Goal: Book appointment/travel/reservation

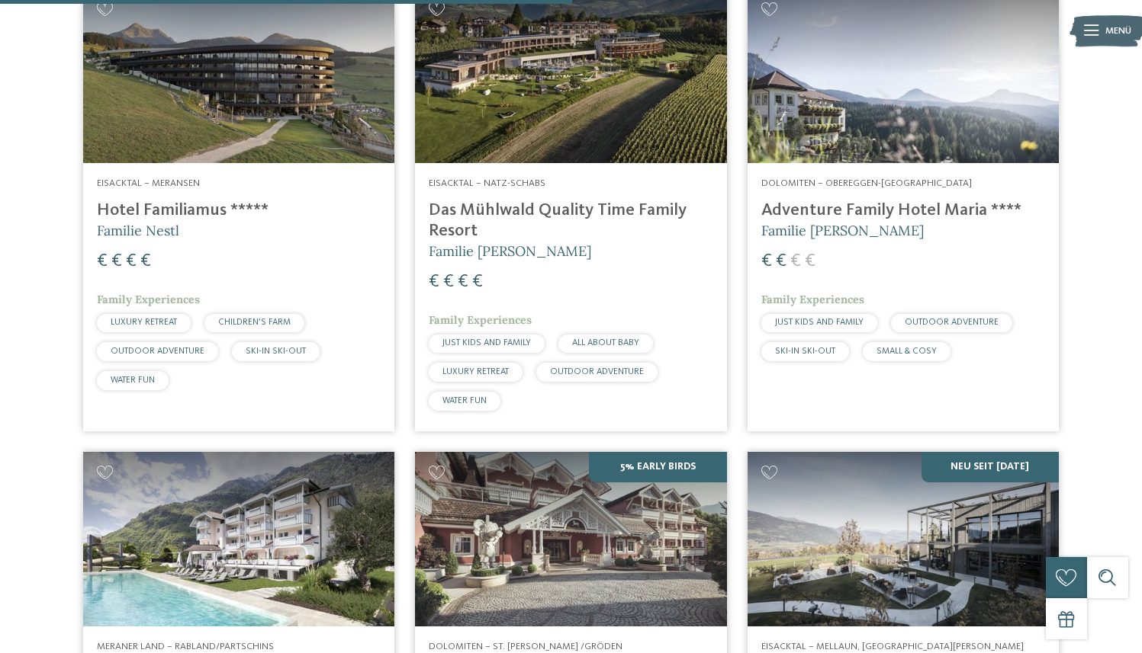
scroll to position [1889, 0]
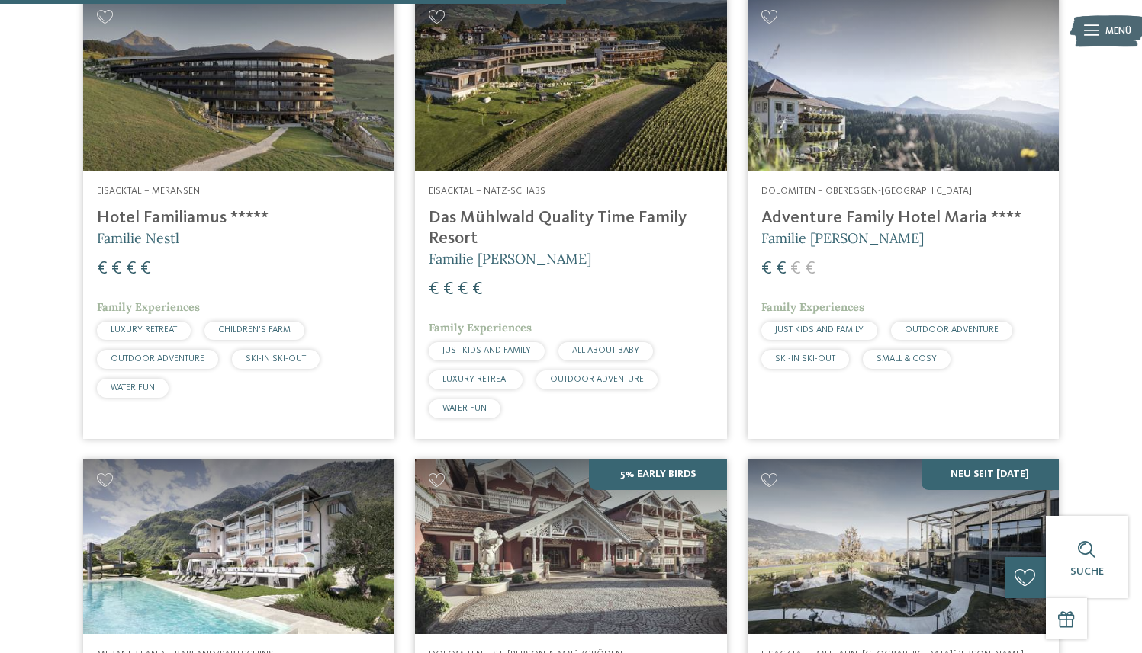
click at [202, 225] on h4 "Hotel Familiamus *****" at bounding box center [239, 218] width 284 height 21
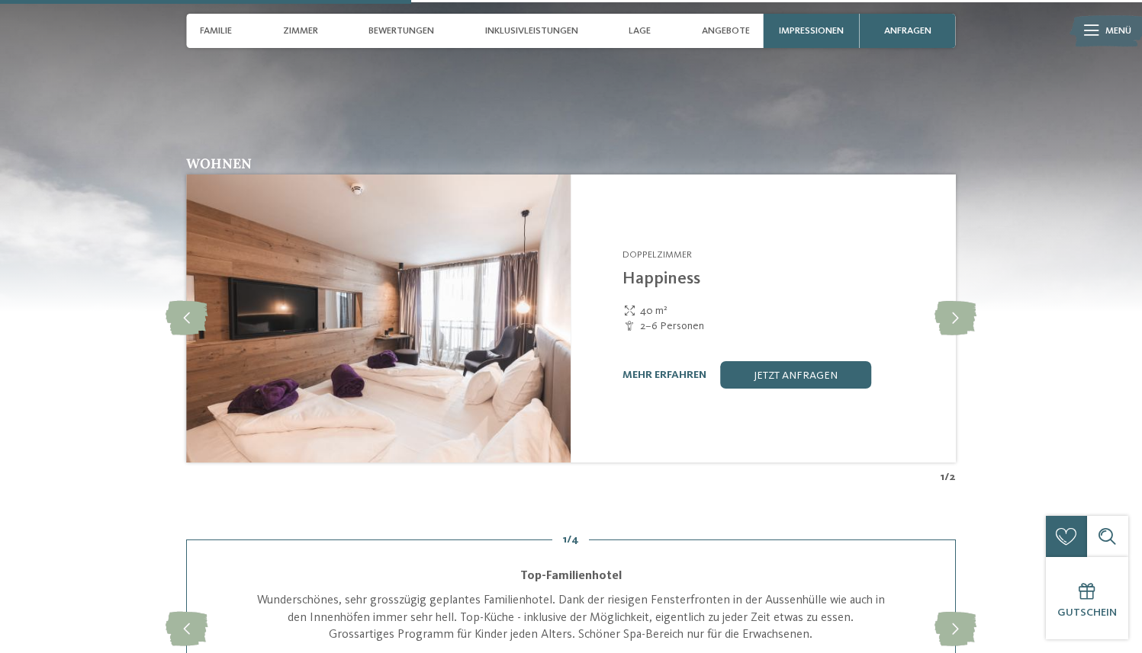
scroll to position [1585, 0]
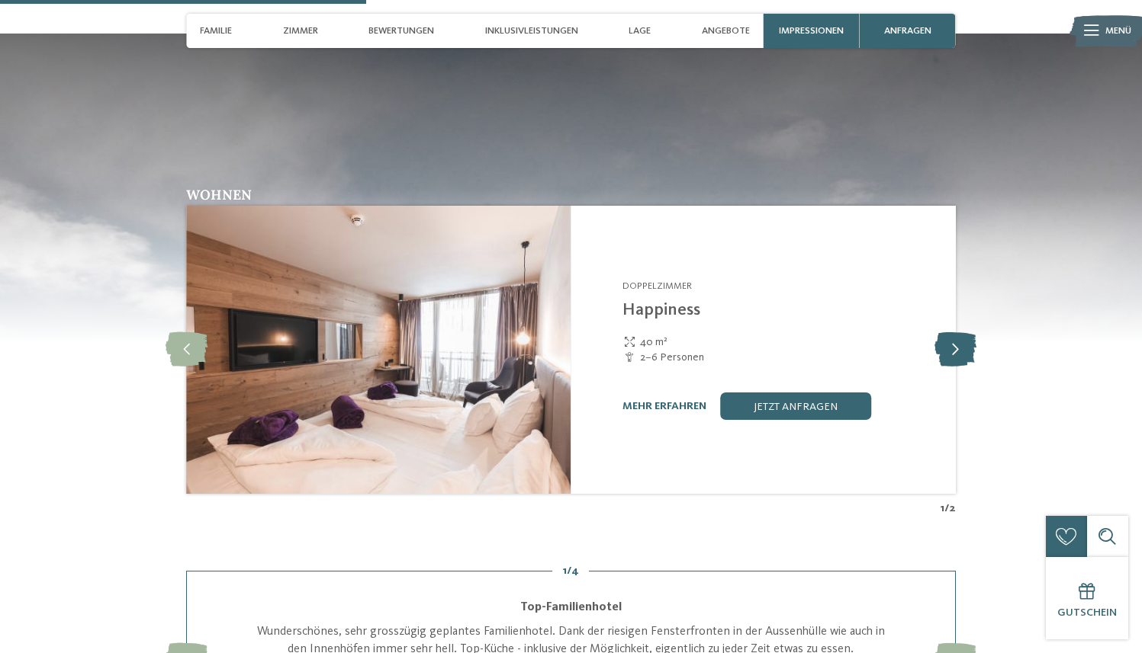
click at [945, 345] on icon at bounding box center [955, 350] width 42 height 34
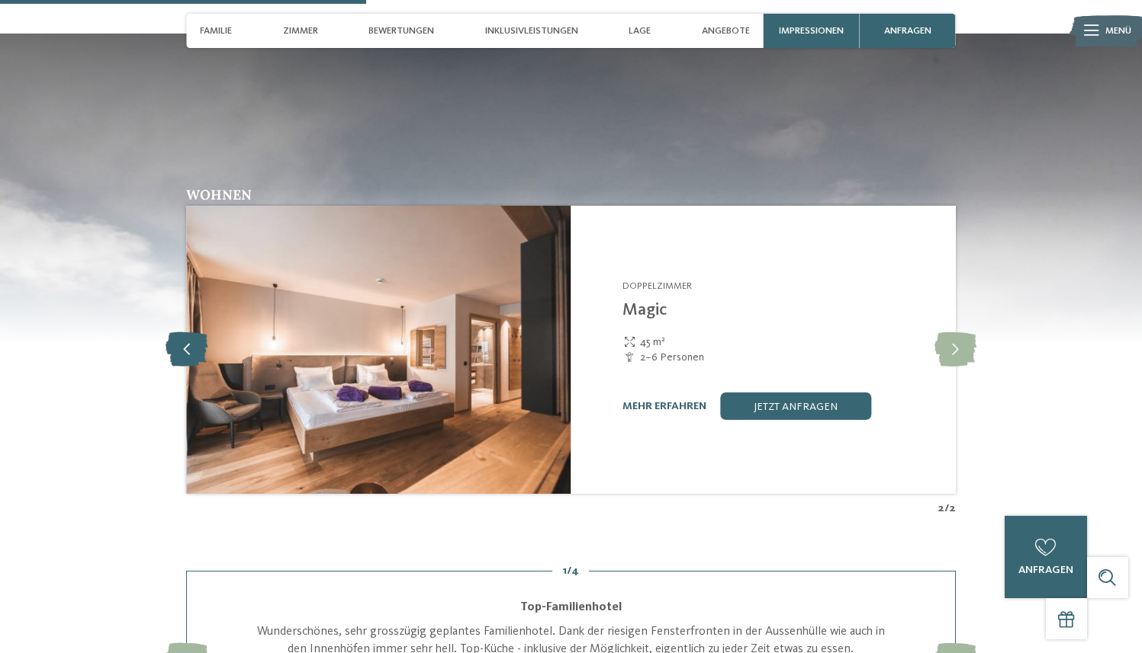
click at [173, 339] on icon at bounding box center [186, 350] width 42 height 34
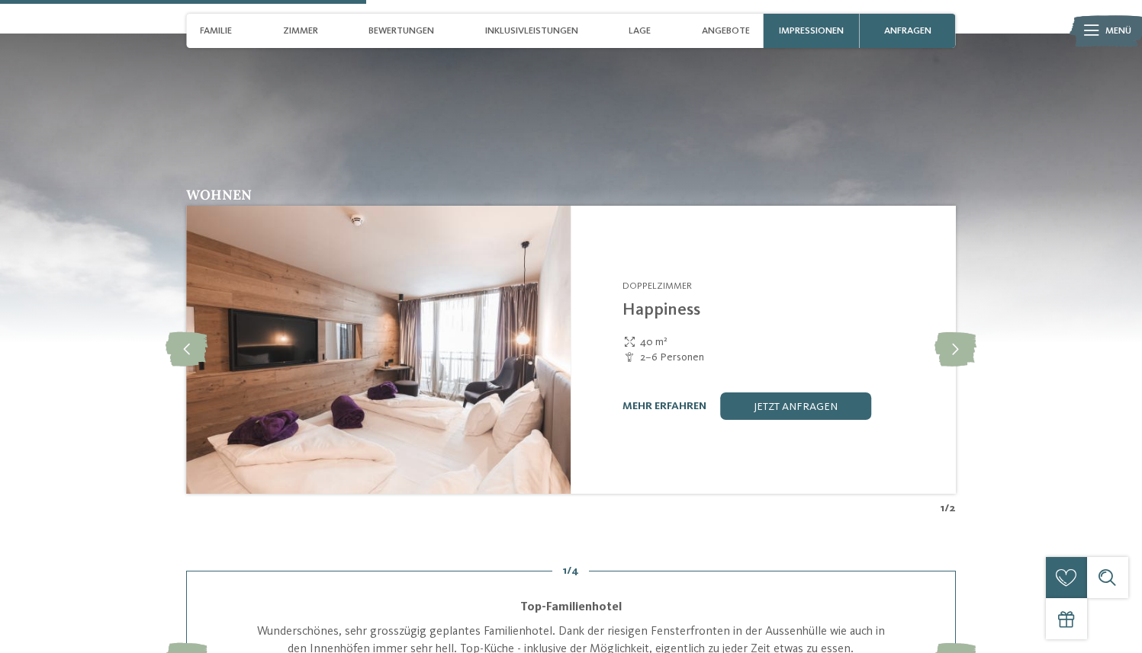
click at [670, 406] on link "mehr erfahren" at bounding box center [664, 406] width 84 height 11
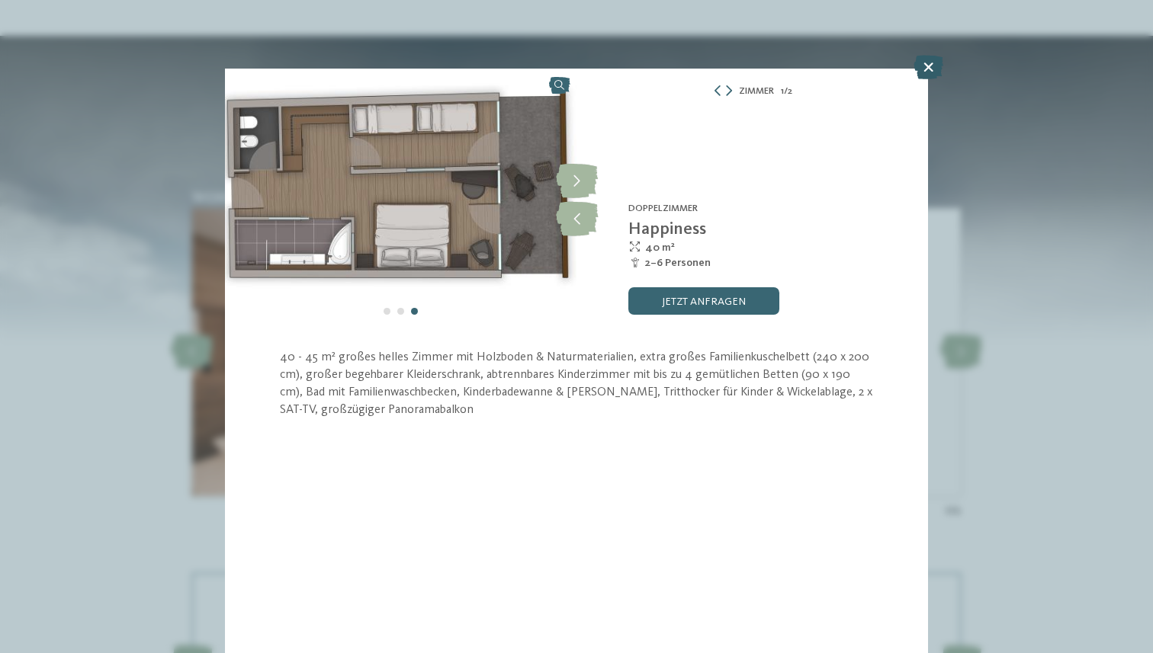
click at [926, 66] on icon at bounding box center [929, 67] width 30 height 24
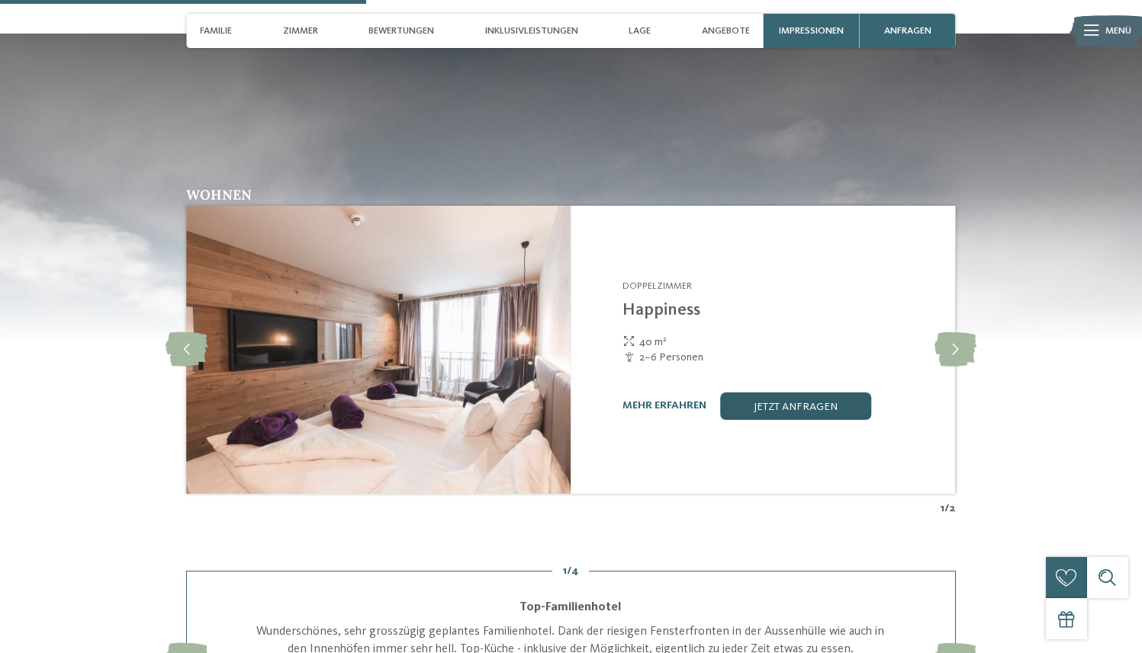
click at [775, 412] on link "jetzt anfragen" at bounding box center [795, 406] width 151 height 27
